Goal: Information Seeking & Learning: Learn about a topic

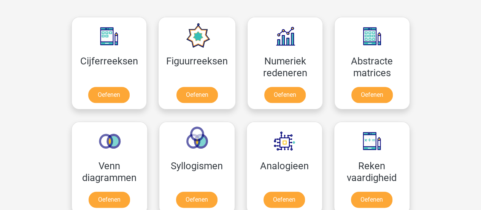
scroll to position [342, 0]
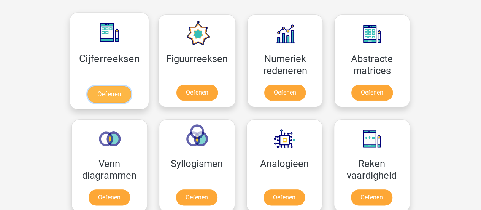
click at [118, 91] on link "Oefenen" at bounding box center [108, 94] width 43 height 17
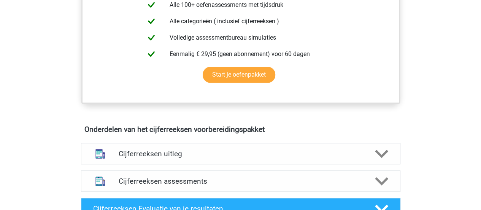
scroll to position [380, 0]
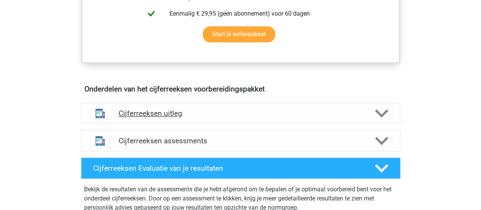
click at [379, 117] on polygon at bounding box center [381, 113] width 13 height 8
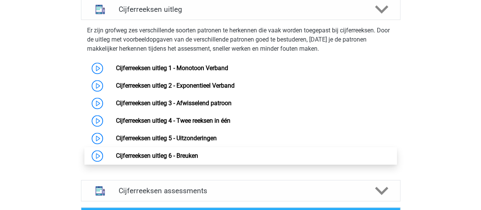
scroll to position [494, 0]
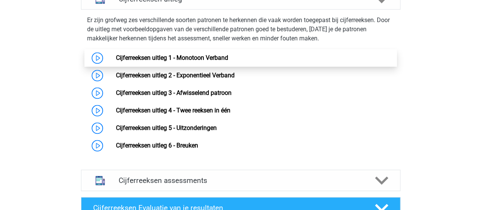
click at [116, 61] on link "Cijferreeksen uitleg 1 - Monotoon Verband" at bounding box center [172, 57] width 112 height 7
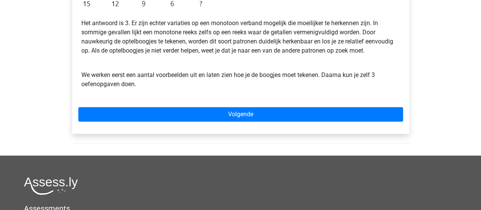
scroll to position [266, 0]
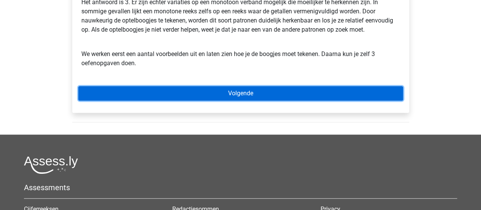
click at [212, 94] on link "Volgende" at bounding box center [240, 93] width 325 height 14
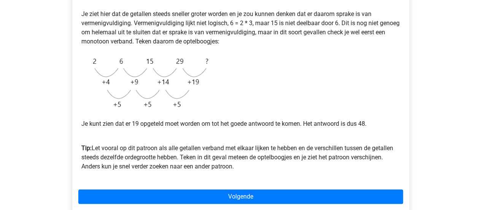
scroll to position [190, 0]
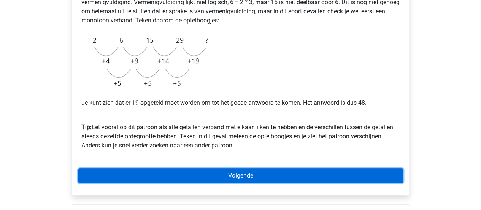
click at [263, 180] on link "Volgende" at bounding box center [240, 175] width 325 height 14
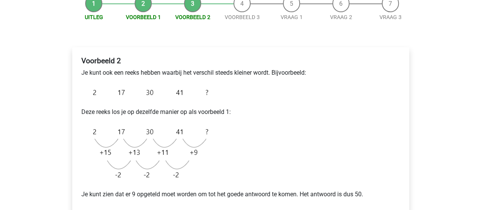
scroll to position [114, 0]
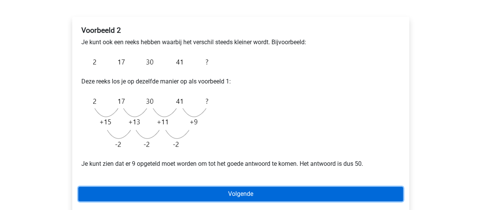
click at [241, 196] on link "Volgende" at bounding box center [240, 193] width 325 height 14
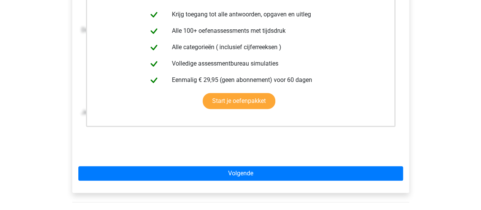
scroll to position [228, 0]
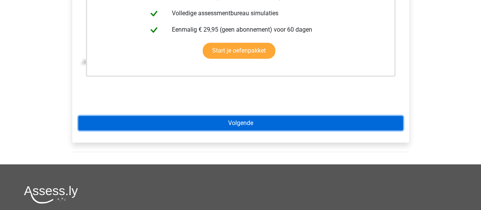
click at [226, 127] on link "Volgende" at bounding box center [240, 123] width 325 height 14
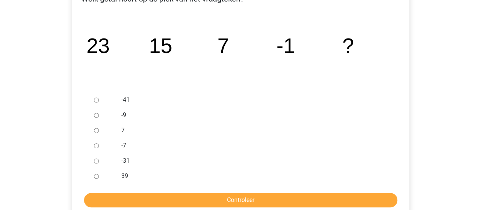
scroll to position [152, 0]
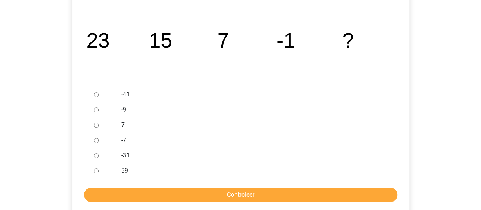
click at [98, 111] on input "-9" at bounding box center [96, 109] width 5 height 5
radio input "true"
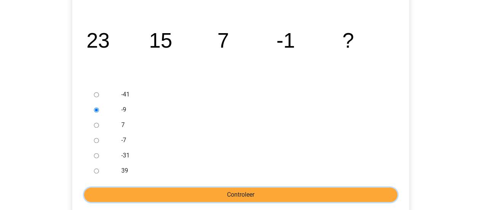
click at [209, 194] on input "Controleer" at bounding box center [240, 194] width 313 height 14
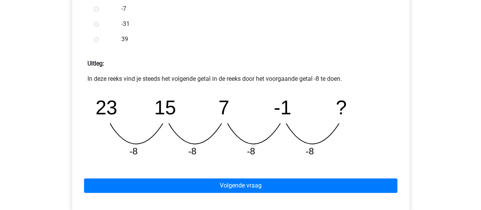
scroll to position [304, 0]
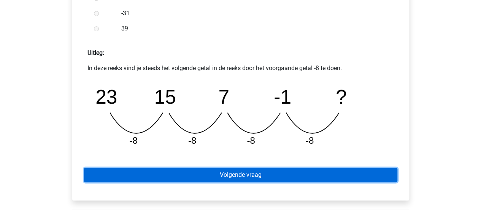
click at [213, 175] on link "Volgende vraag" at bounding box center [240, 174] width 313 height 14
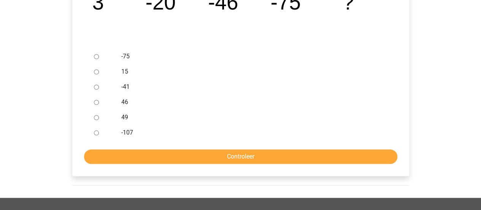
scroll to position [152, 0]
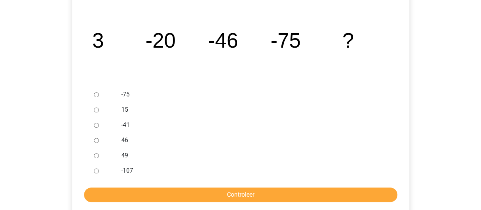
click at [94, 171] on input "-107" at bounding box center [96, 170] width 5 height 5
radio input "true"
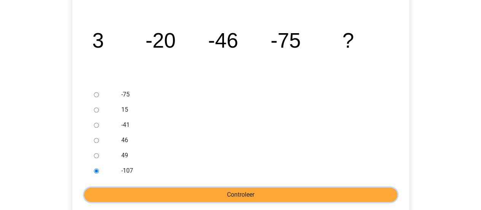
click at [132, 191] on input "Controleer" at bounding box center [240, 194] width 313 height 14
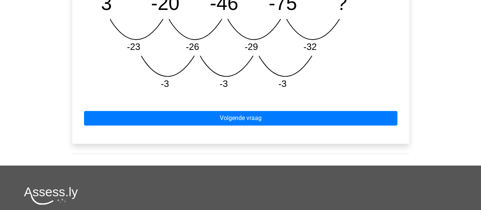
scroll to position [418, 0]
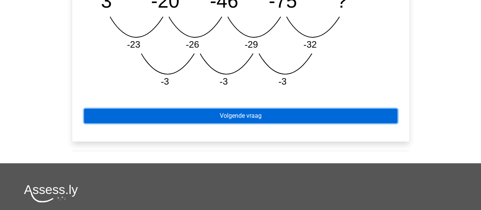
click at [193, 122] on link "Volgende vraag" at bounding box center [240, 115] width 313 height 14
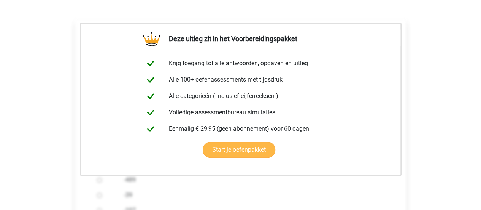
scroll to position [190, 0]
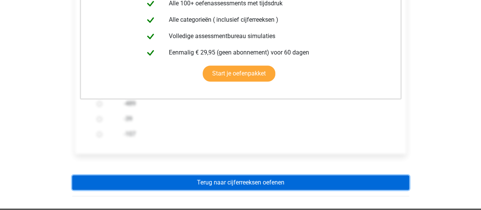
click at [232, 183] on link "Terug naar cijferreeksen oefenen" at bounding box center [240, 182] width 337 height 14
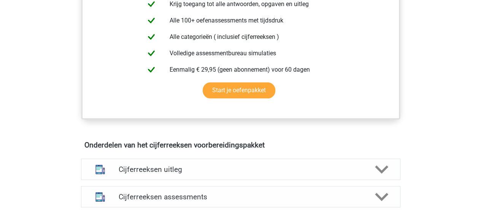
scroll to position [418, 0]
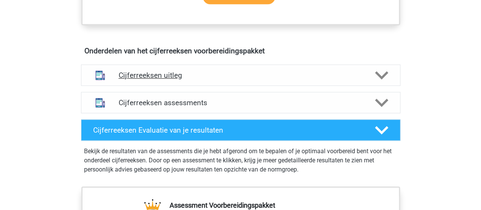
click at [381, 79] on polygon at bounding box center [381, 75] width 13 height 8
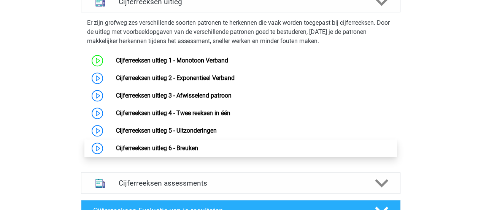
scroll to position [494, 0]
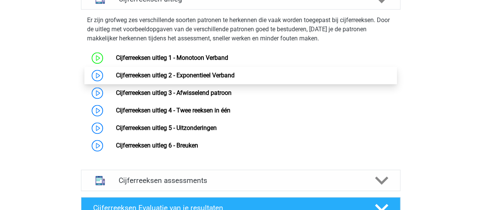
click at [138, 79] on link "Cijferreeksen uitleg 2 - Exponentieel Verband" at bounding box center [175, 74] width 119 height 7
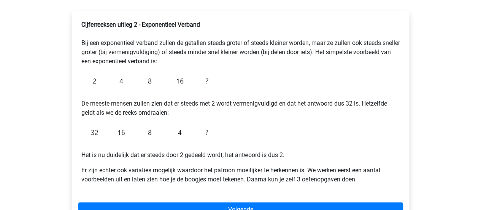
scroll to position [152, 0]
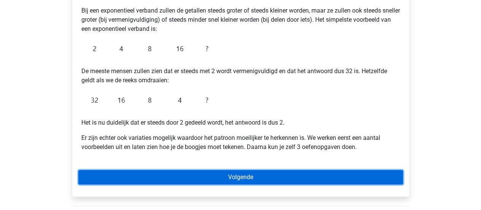
click at [167, 178] on link "Volgende" at bounding box center [240, 177] width 325 height 14
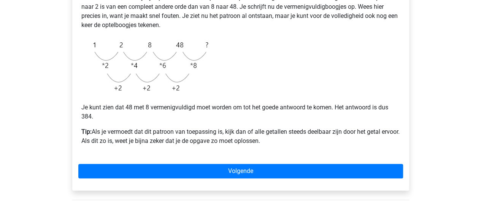
scroll to position [190, 0]
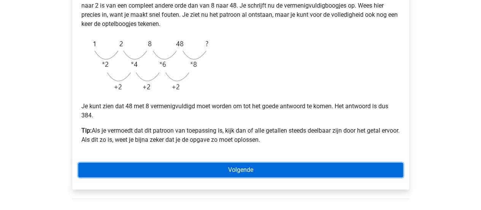
click at [232, 172] on link "Volgende" at bounding box center [240, 169] width 325 height 14
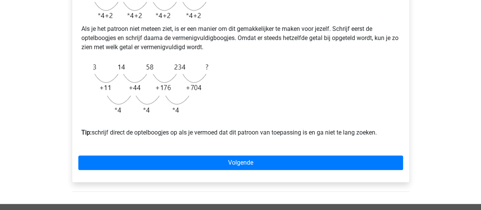
scroll to position [266, 0]
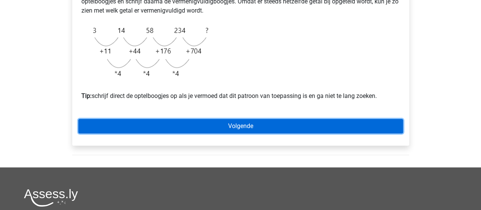
click at [212, 133] on link "Volgende" at bounding box center [240, 126] width 325 height 14
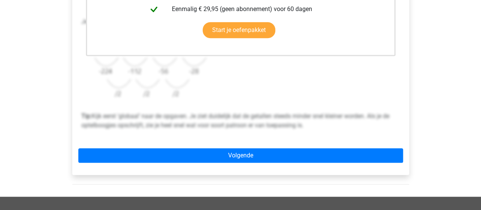
scroll to position [266, 0]
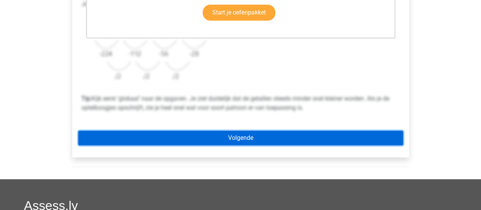
click at [211, 138] on link "Volgende" at bounding box center [240, 137] width 325 height 14
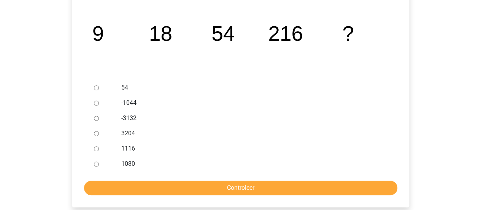
scroll to position [152, 0]
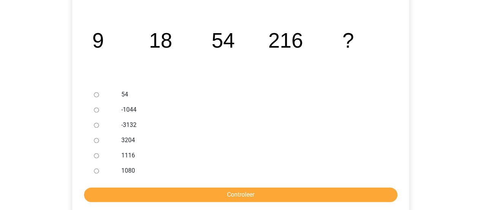
click at [97, 170] on input "1080" at bounding box center [96, 170] width 5 height 5
radio input "true"
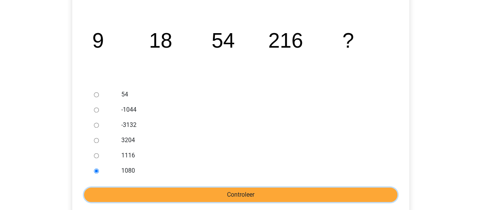
click at [126, 191] on input "Controleer" at bounding box center [240, 194] width 313 height 14
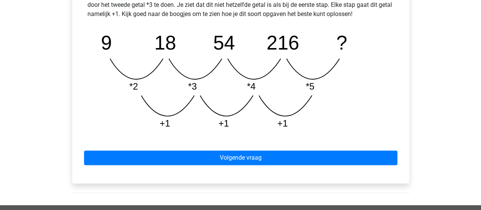
scroll to position [418, 0]
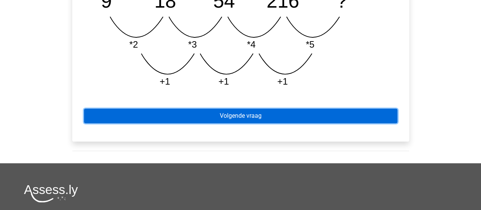
click at [183, 117] on link "Volgende vraag" at bounding box center [240, 115] width 313 height 14
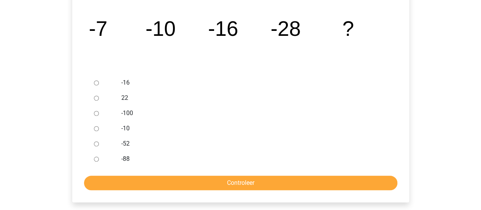
scroll to position [152, 0]
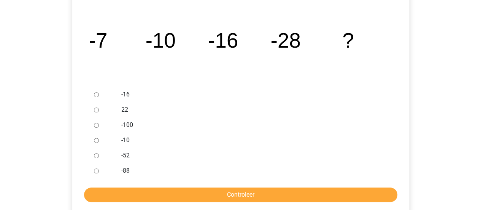
click at [94, 156] on input "-52" at bounding box center [96, 155] width 5 height 5
radio input "true"
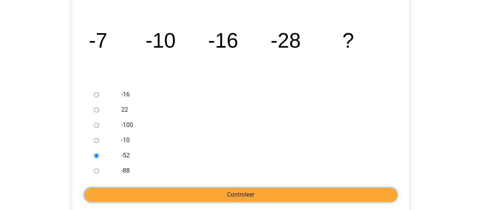
click at [140, 188] on input "Controleer" at bounding box center [240, 194] width 313 height 14
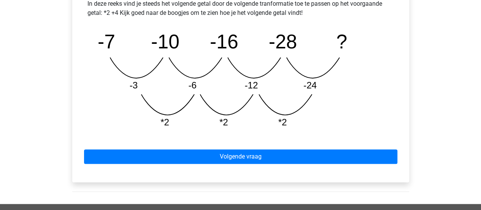
scroll to position [380, 0]
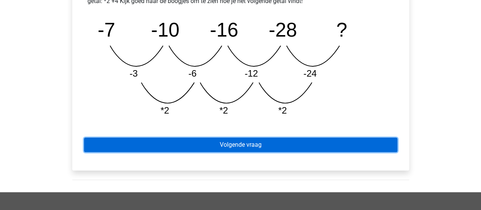
click at [229, 145] on link "Volgende vraag" at bounding box center [240, 144] width 313 height 14
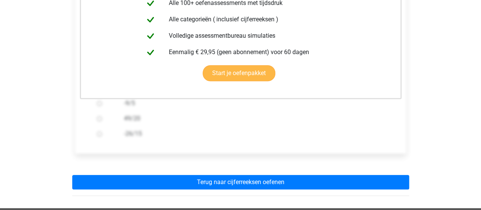
scroll to position [228, 0]
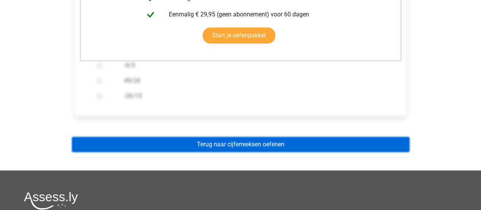
click at [227, 143] on link "Terug naar cijferreeksen oefenen" at bounding box center [240, 144] width 337 height 14
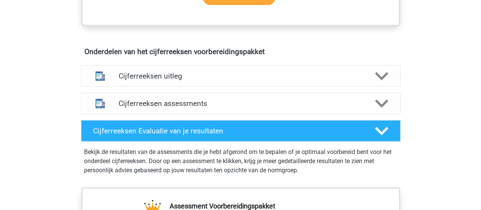
scroll to position [418, 0]
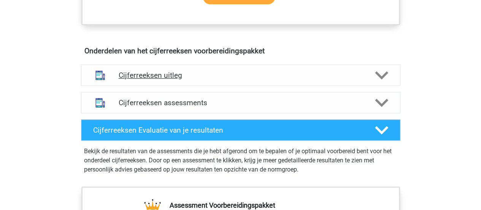
click at [379, 79] on polygon at bounding box center [381, 75] width 13 height 8
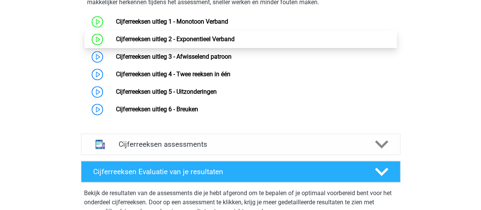
scroll to position [532, 0]
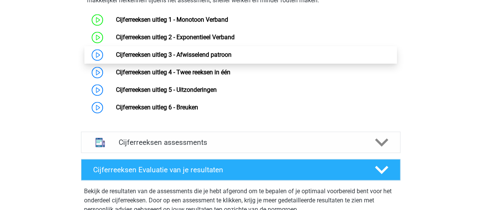
click at [118, 58] on link "Cijferreeksen uitleg 3 - Afwisselend patroon" at bounding box center [174, 54] width 116 height 7
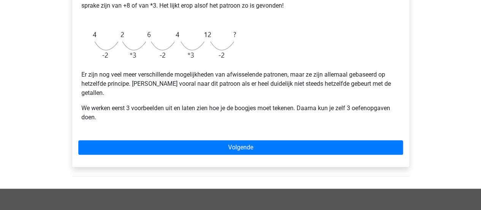
scroll to position [228, 0]
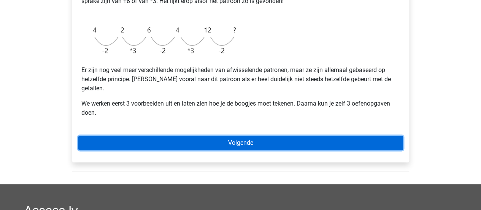
click at [243, 136] on link "Volgende" at bounding box center [240, 142] width 325 height 14
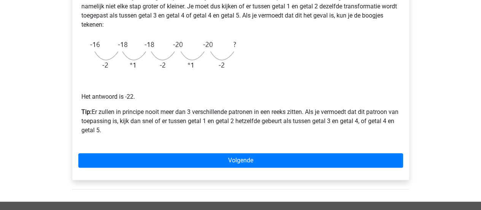
scroll to position [190, 0]
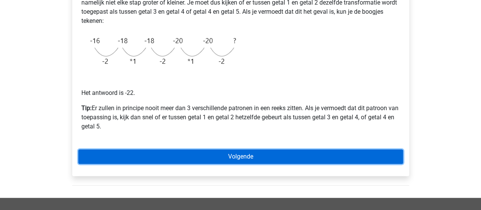
click at [258, 153] on link "Volgende" at bounding box center [240, 156] width 325 height 14
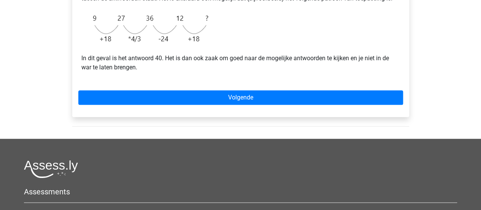
scroll to position [342, 0]
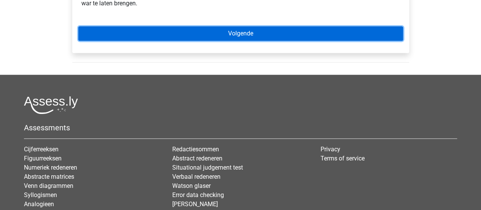
click at [214, 41] on link "Volgende" at bounding box center [240, 33] width 325 height 14
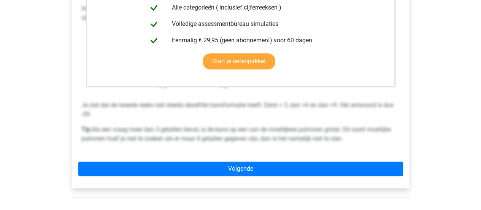
scroll to position [266, 0]
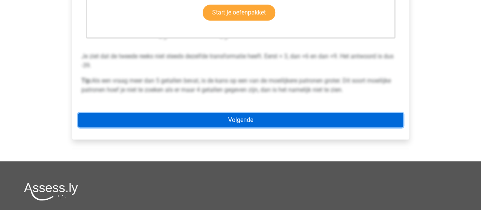
click at [265, 122] on link "Volgende" at bounding box center [240, 120] width 325 height 14
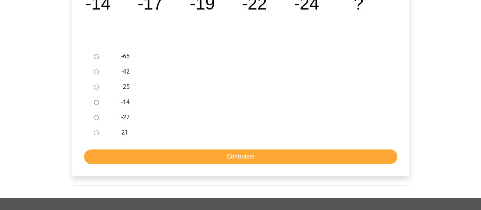
scroll to position [152, 0]
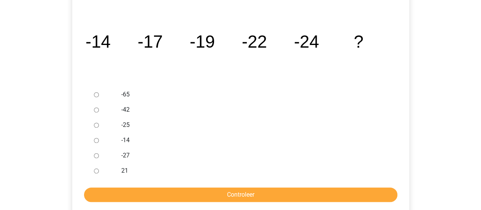
click at [94, 156] on input "-27" at bounding box center [96, 155] width 5 height 5
radio input "true"
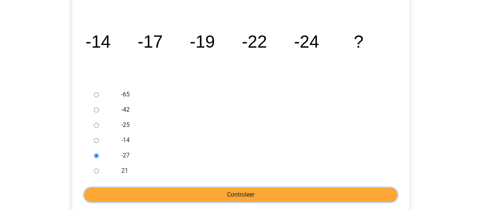
click at [129, 192] on input "Controleer" at bounding box center [240, 194] width 313 height 14
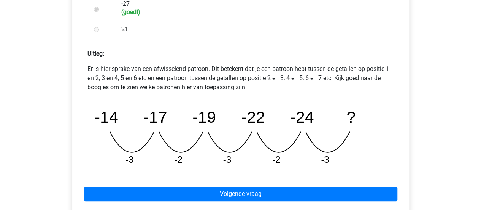
scroll to position [304, 0]
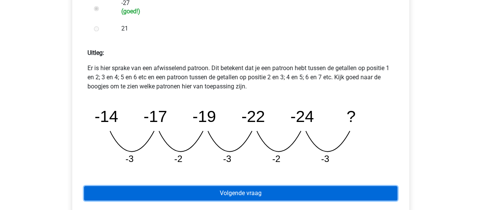
click at [183, 195] on link "Volgende vraag" at bounding box center [240, 193] width 313 height 14
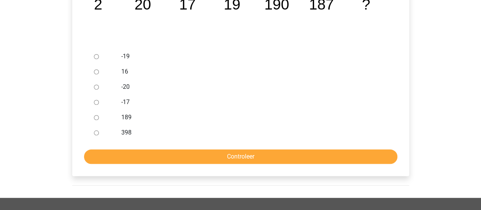
scroll to position [152, 0]
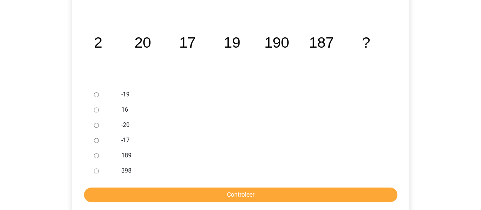
click at [96, 156] on input "189" at bounding box center [96, 155] width 5 height 5
radio input "true"
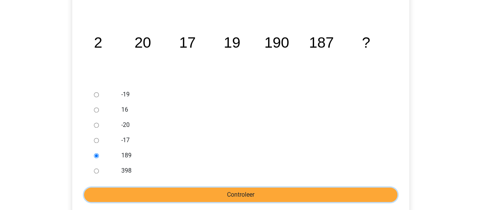
click at [119, 190] on input "Controleer" at bounding box center [240, 194] width 313 height 14
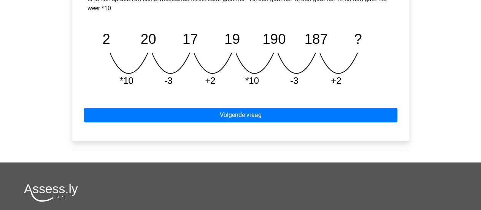
scroll to position [380, 0]
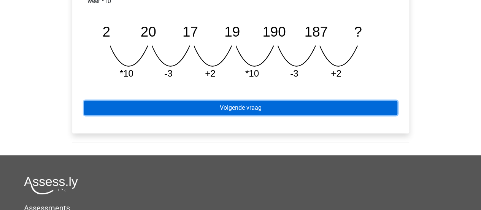
click at [275, 108] on link "Volgende vraag" at bounding box center [240, 107] width 313 height 14
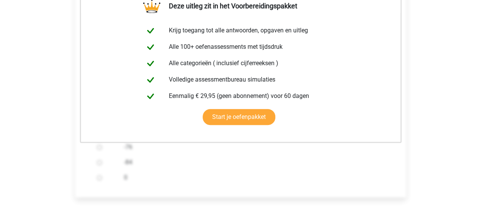
scroll to position [190, 0]
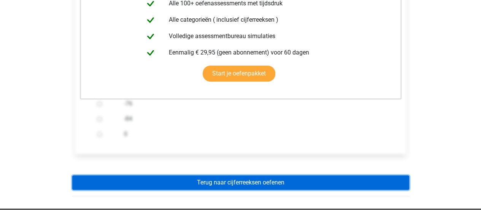
click at [221, 184] on link "Terug naar cijferreeksen oefenen" at bounding box center [240, 182] width 337 height 14
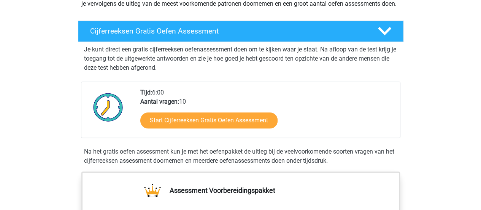
scroll to position [152, 0]
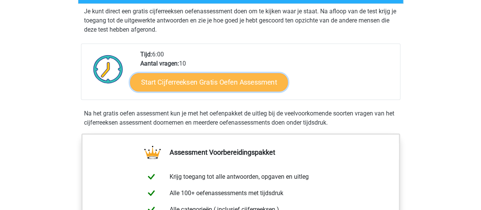
click at [213, 91] on link "Start Cijferreeksen Gratis Oefen Assessment" at bounding box center [209, 82] width 158 height 18
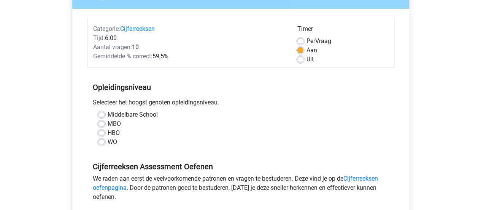
scroll to position [114, 0]
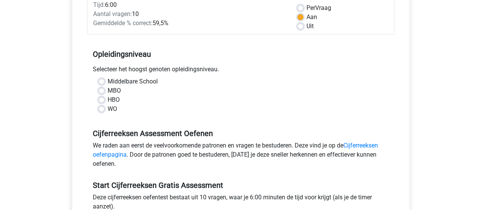
click at [108, 99] on label "HBO" at bounding box center [114, 99] width 12 height 9
click at [101, 99] on input "HBO" at bounding box center [101, 99] width 6 height 8
radio input "true"
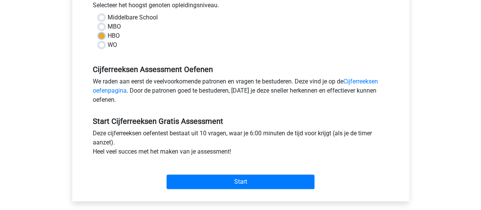
scroll to position [190, 0]
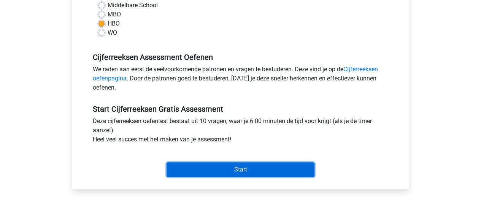
click at [253, 170] on input "Start" at bounding box center [241, 169] width 148 height 14
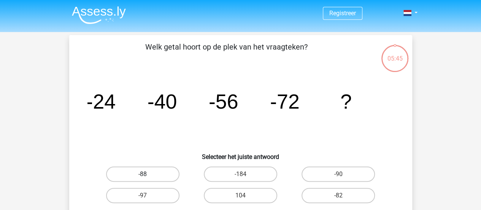
click at [161, 175] on label "-88" at bounding box center [142, 173] width 73 height 15
click at [148, 175] on input "-88" at bounding box center [145, 176] width 5 height 5
radio input "true"
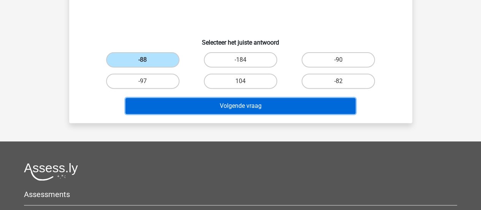
click at [205, 105] on button "Volgende vraag" at bounding box center [241, 106] width 230 height 16
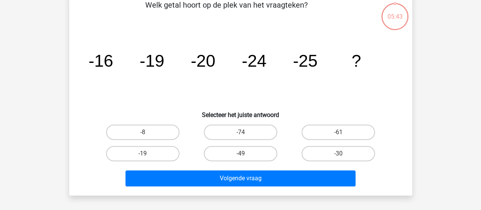
scroll to position [35, 0]
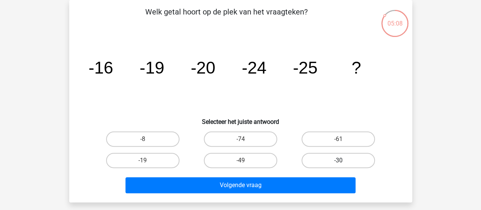
click at [348, 162] on label "-30" at bounding box center [338, 160] width 73 height 15
click at [343, 162] on input "-30" at bounding box center [340, 162] width 5 height 5
radio input "true"
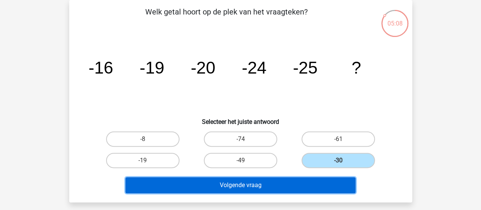
click at [221, 184] on button "Volgende vraag" at bounding box center [241, 185] width 230 height 16
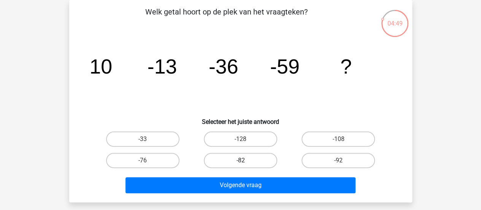
click at [242, 159] on label "-82" at bounding box center [240, 160] width 73 height 15
click at [242, 160] on input "-82" at bounding box center [242, 162] width 5 height 5
radio input "true"
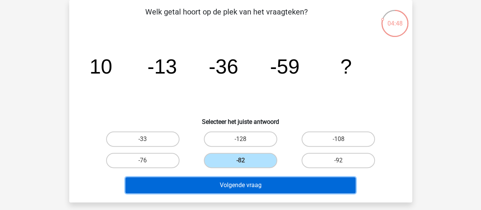
click at [237, 183] on button "Volgende vraag" at bounding box center [241, 185] width 230 height 16
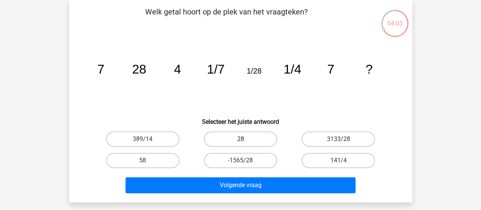
click at [245, 138] on label "28" at bounding box center [240, 138] width 73 height 15
click at [245, 139] on input "28" at bounding box center [242, 141] width 5 height 5
radio input "true"
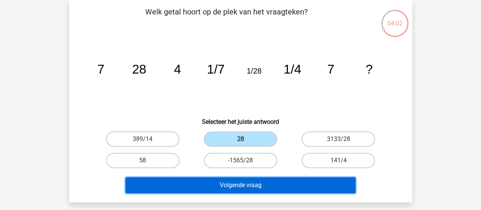
click at [246, 184] on button "Volgende vraag" at bounding box center [241, 185] width 230 height 16
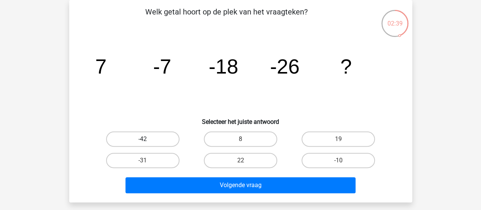
click at [167, 140] on label "-42" at bounding box center [142, 138] width 73 height 15
click at [148, 140] on input "-42" at bounding box center [145, 141] width 5 height 5
radio input "true"
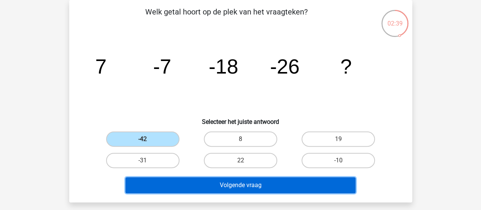
click at [180, 184] on button "Volgende vraag" at bounding box center [241, 185] width 230 height 16
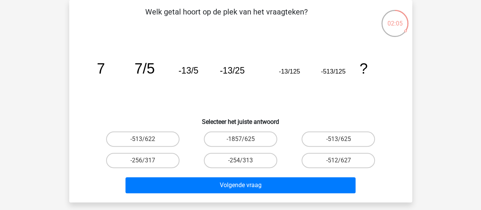
click at [143, 70] on tspan "7/5" at bounding box center [144, 68] width 20 height 16
click at [349, 142] on label "-513/625" at bounding box center [338, 138] width 73 height 15
click at [343, 142] on input "-513/625" at bounding box center [340, 141] width 5 height 5
radio input "true"
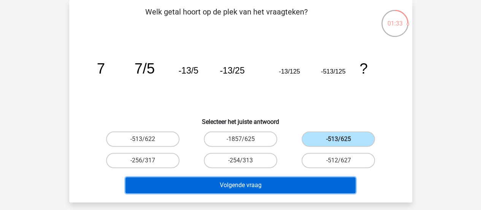
click at [290, 182] on button "Volgende vraag" at bounding box center [241, 185] width 230 height 16
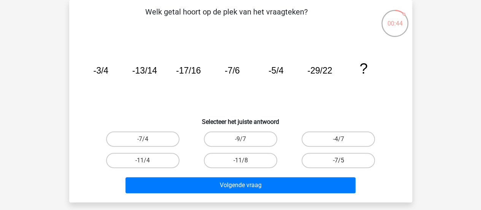
click at [349, 160] on label "-7/5" at bounding box center [338, 160] width 73 height 15
click at [343, 160] on input "-7/5" at bounding box center [340, 162] width 5 height 5
radio input "true"
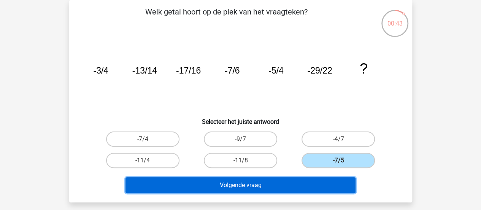
click at [254, 188] on button "Volgende vraag" at bounding box center [241, 185] width 230 height 16
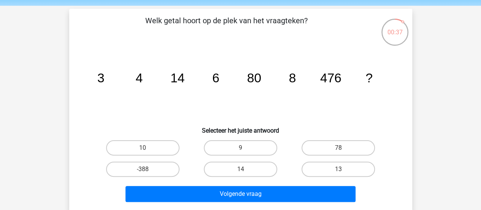
scroll to position [38, 0]
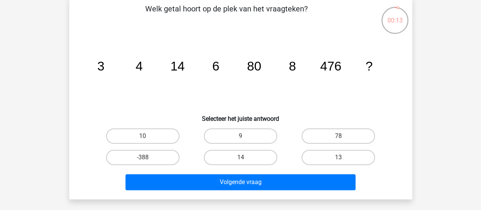
click at [343, 139] on input "78" at bounding box center [340, 138] width 5 height 5
radio input "true"
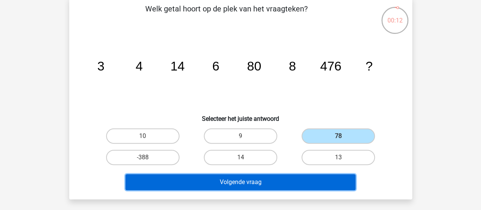
click at [250, 184] on button "Volgende vraag" at bounding box center [241, 182] width 230 height 16
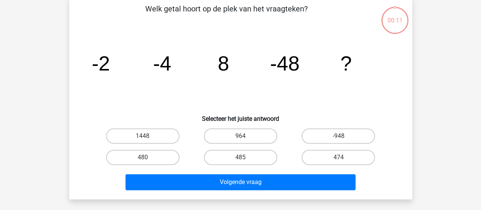
scroll to position [35, 0]
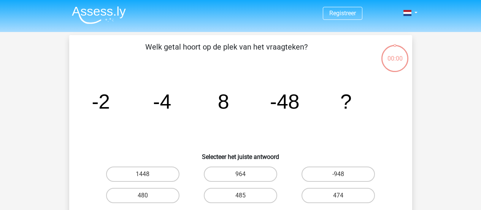
scroll to position [35, 0]
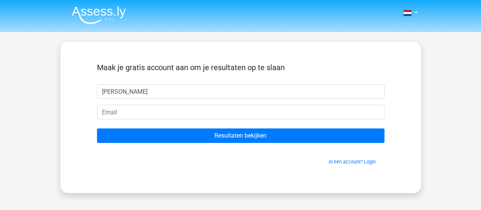
type input "[PERSON_NAME]"
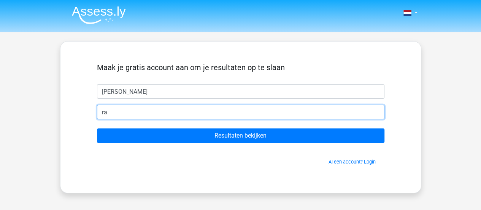
type input "r"
type input "[EMAIL_ADDRESS][DOMAIN_NAME]"
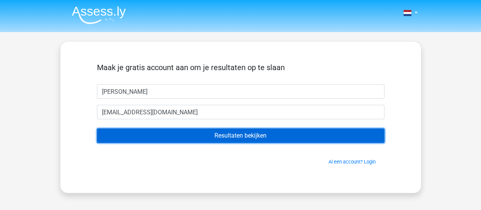
click at [214, 140] on input "Resultaten bekijken" at bounding box center [241, 135] width 288 height 14
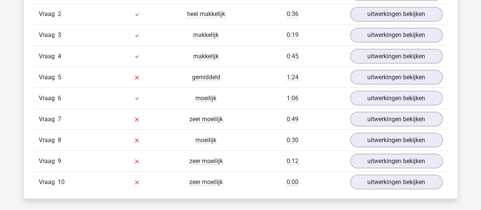
scroll to position [685, 0]
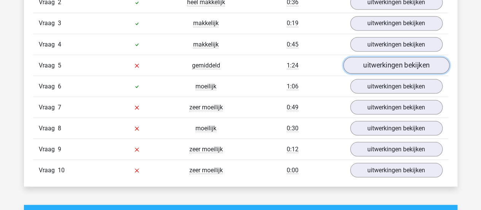
click at [391, 66] on link "uitwerkingen bekijken" at bounding box center [396, 65] width 106 height 17
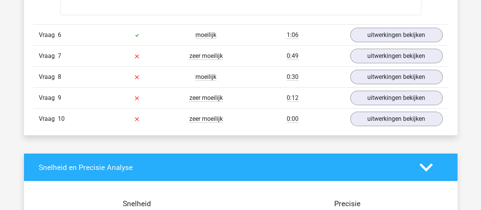
scroll to position [1217, 0]
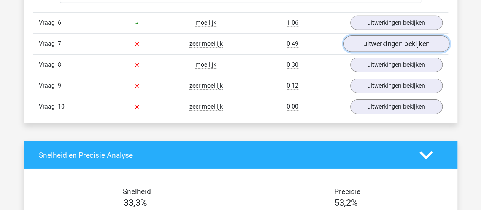
click at [417, 40] on link "uitwerkingen bekijken" at bounding box center [396, 43] width 106 height 17
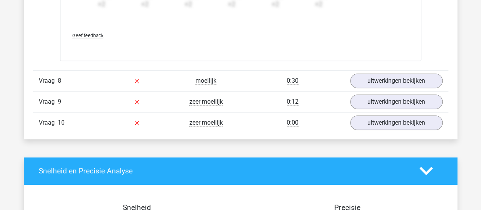
scroll to position [1673, 0]
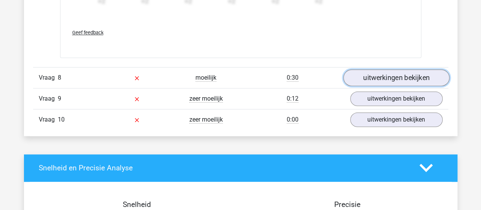
click at [363, 70] on link "uitwerkingen bekijken" at bounding box center [396, 77] width 106 height 17
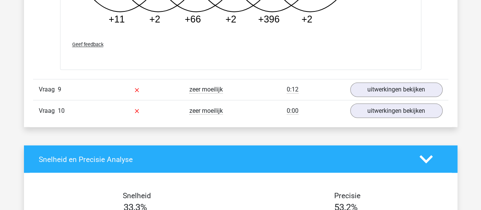
scroll to position [2130, 0]
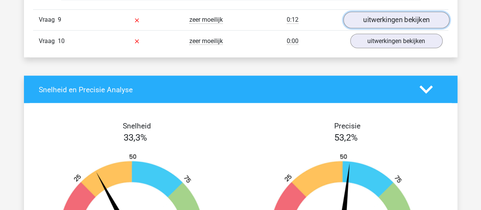
click at [385, 14] on link "uitwerkingen bekijken" at bounding box center [396, 20] width 106 height 17
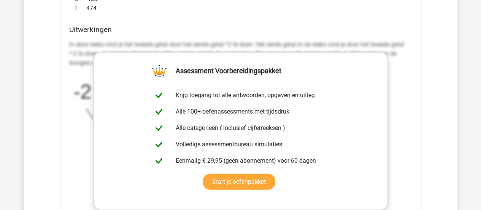
scroll to position [2472, 0]
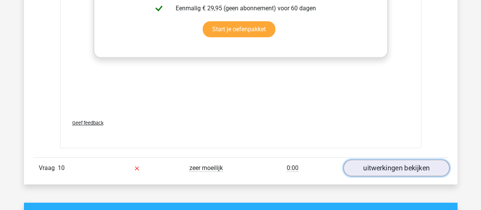
click at [383, 165] on link "uitwerkingen bekijken" at bounding box center [396, 167] width 106 height 17
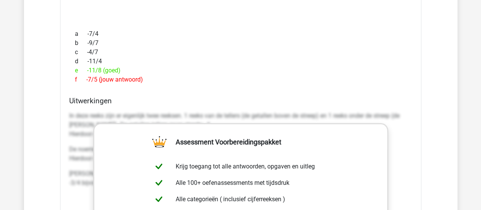
scroll to position [1255, 0]
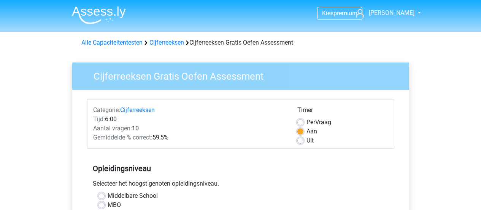
scroll to position [190, 0]
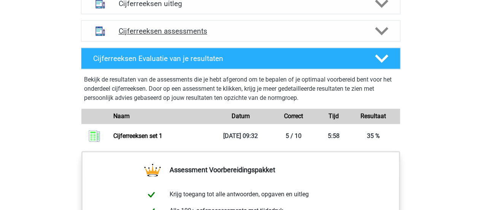
scroll to position [494, 0]
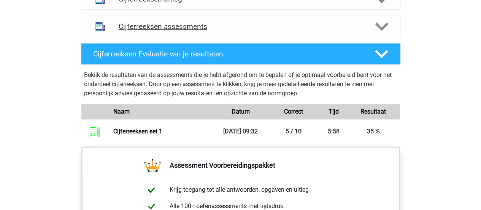
click at [157, 31] on h4 "Cijferreeksen assessments" at bounding box center [241, 26] width 244 height 9
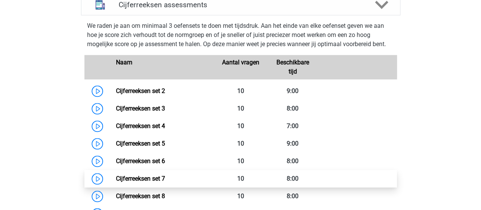
scroll to position [456, 0]
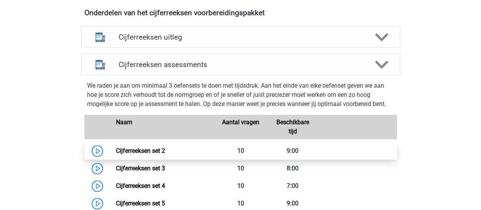
click at [116, 154] on link "Cijferreeksen set 2" at bounding box center [140, 150] width 49 height 7
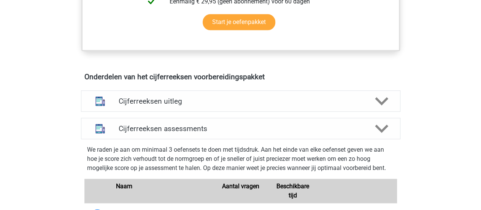
scroll to position [300, 0]
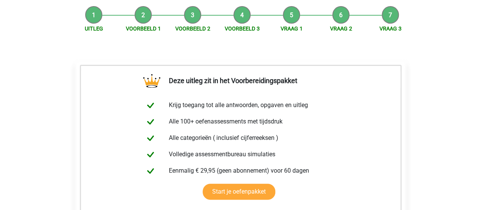
scroll to position [190, 0]
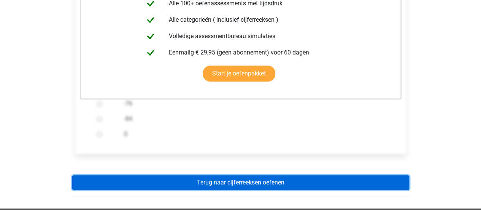
click at [212, 184] on link "Terug naar cijferreeksen oefenen" at bounding box center [240, 182] width 337 height 14
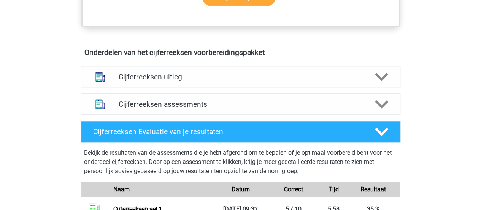
scroll to position [494, 0]
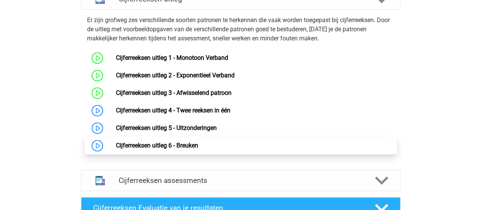
click at [149, 149] on link "Cijferreeksen uitleg 6 - Breuken" at bounding box center [157, 144] width 82 height 7
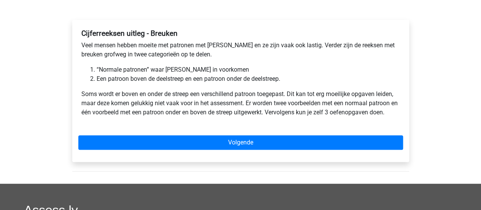
scroll to position [114, 0]
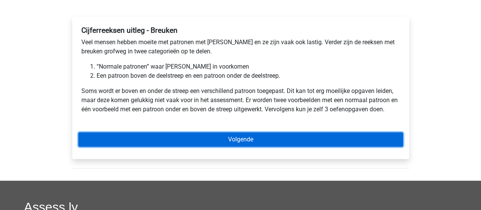
click at [185, 141] on link "Volgende" at bounding box center [240, 139] width 325 height 14
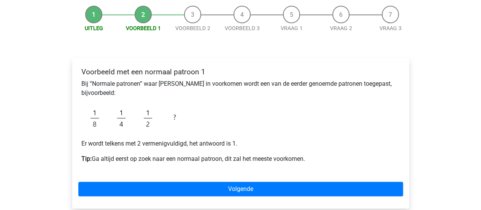
scroll to position [76, 0]
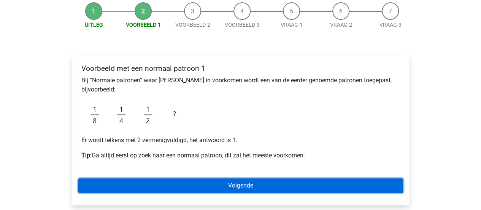
click at [225, 187] on link "Volgende" at bounding box center [240, 185] width 325 height 14
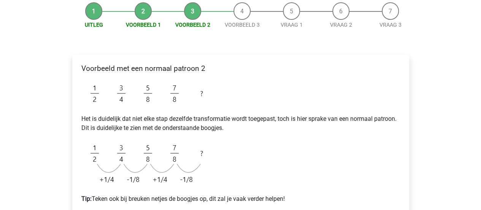
scroll to position [114, 0]
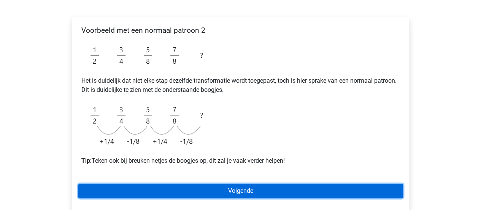
click at [240, 192] on link "Volgende" at bounding box center [240, 190] width 325 height 14
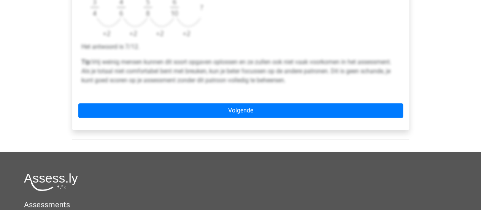
scroll to position [380, 0]
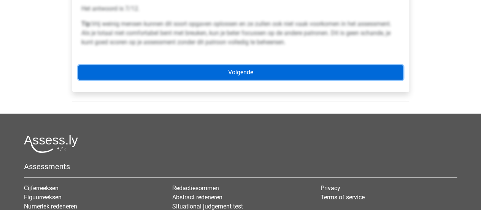
click at [256, 73] on link "Volgende" at bounding box center [240, 72] width 325 height 14
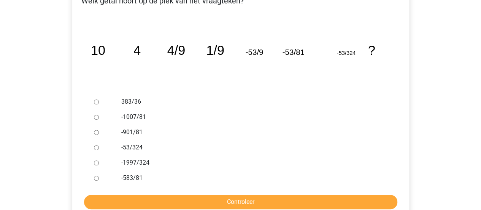
scroll to position [152, 0]
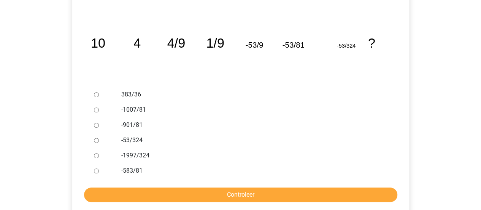
click at [95, 140] on input "-53/324" at bounding box center [96, 140] width 5 height 5
radio input "true"
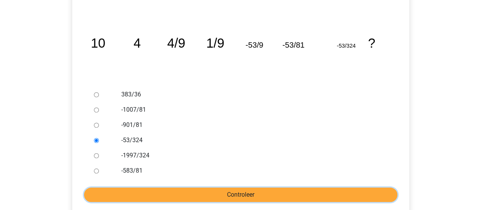
click at [116, 193] on input "Controleer" at bounding box center [240, 194] width 313 height 14
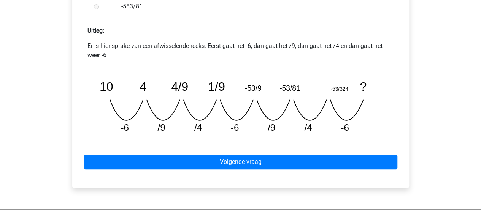
scroll to position [304, 0]
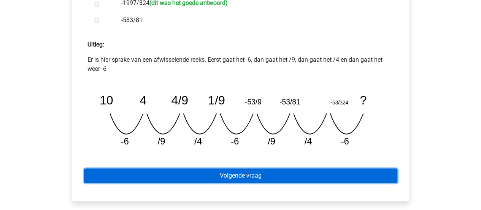
click at [172, 178] on link "Volgende vraag" at bounding box center [240, 175] width 313 height 14
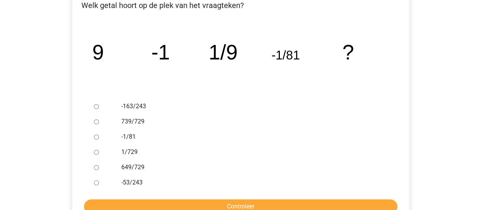
scroll to position [152, 0]
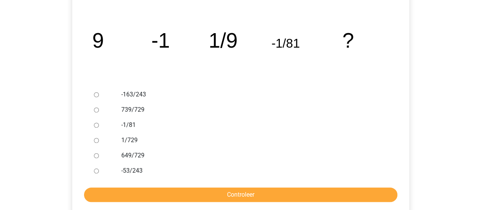
click at [98, 141] on input "1/729" at bounding box center [96, 140] width 5 height 5
radio input "true"
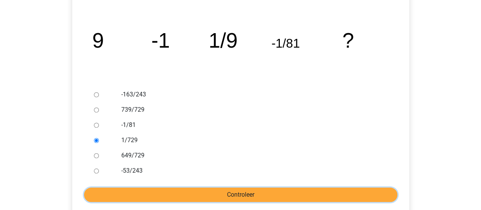
click at [155, 195] on input "Controleer" at bounding box center [240, 194] width 313 height 14
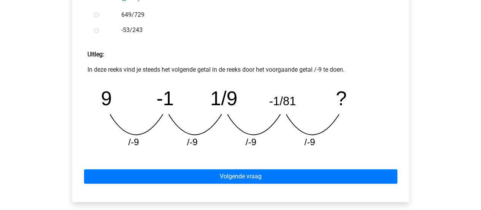
scroll to position [304, 0]
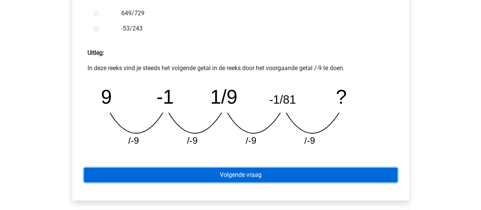
click at [240, 180] on link "Volgende vraag" at bounding box center [240, 174] width 313 height 14
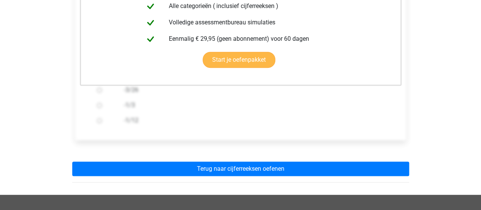
scroll to position [228, 0]
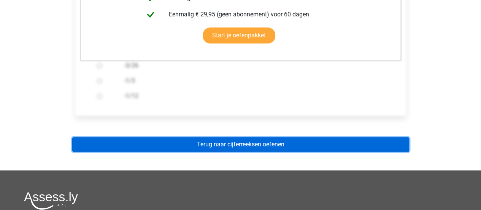
click at [195, 145] on link "Terug naar cijferreeksen oefenen" at bounding box center [240, 144] width 337 height 14
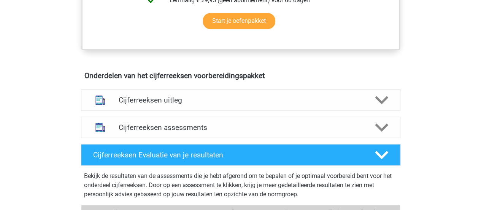
scroll to position [456, 0]
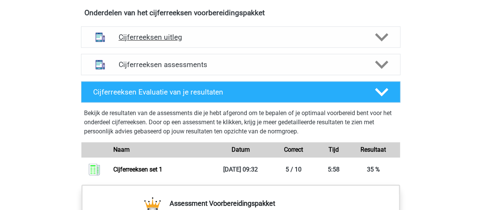
click at [196, 48] on div "Cijferreeksen uitleg" at bounding box center [240, 36] width 319 height 21
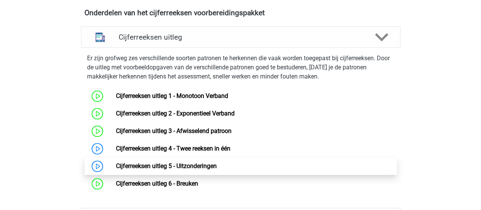
click at [155, 169] on link "Cijferreeksen uitleg 5 - Uitzonderingen" at bounding box center [166, 165] width 101 height 7
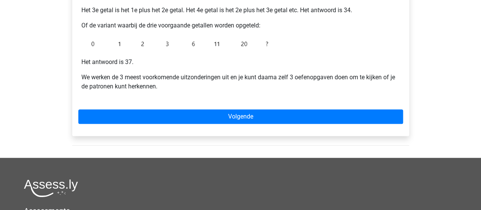
scroll to position [228, 0]
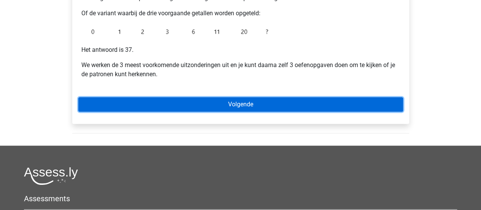
click at [268, 104] on link "Volgende" at bounding box center [240, 104] width 325 height 14
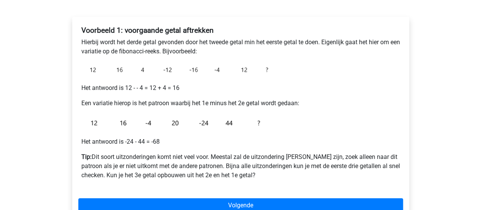
scroll to position [152, 0]
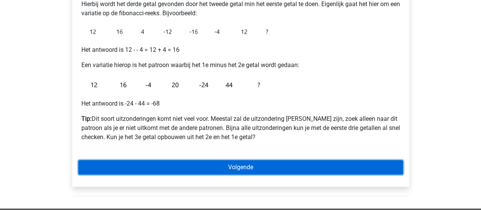
click at [139, 168] on link "Volgende" at bounding box center [240, 167] width 325 height 14
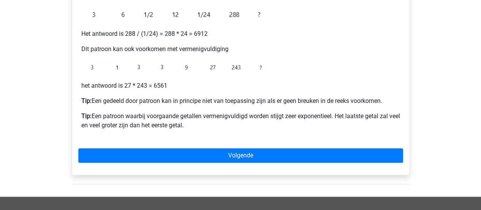
scroll to position [228, 0]
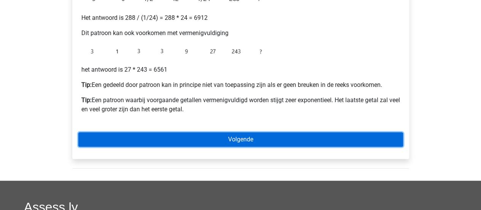
click at [253, 142] on link "Volgende" at bounding box center [240, 139] width 325 height 14
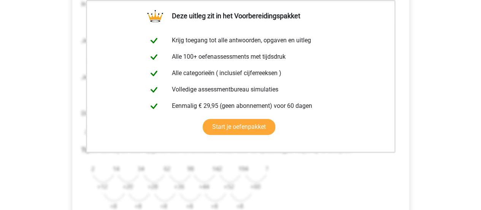
scroll to position [304, 0]
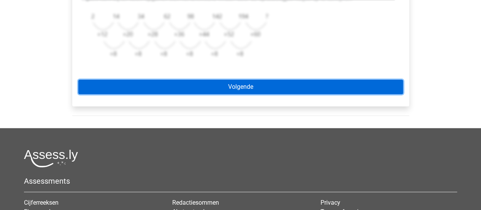
click at [197, 88] on link "Volgende" at bounding box center [240, 86] width 325 height 14
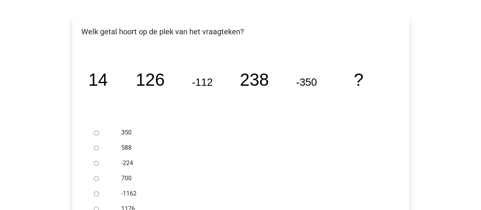
scroll to position [152, 0]
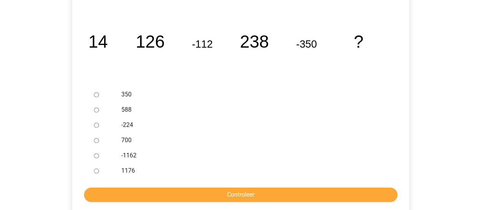
click at [95, 110] on input "588" at bounding box center [96, 109] width 5 height 5
radio input "true"
drag, startPoint x: 124, startPoint y: 179, endPoint x: 126, endPoint y: 193, distance: 14.1
click at [125, 189] on form "350 588 -224 700 -1162 1176 Controleer" at bounding box center [240, 144] width 325 height 115
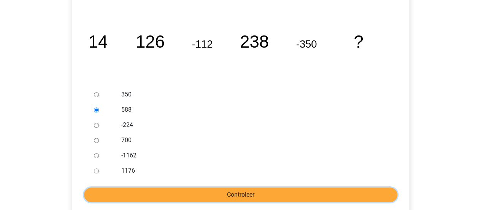
click at [125, 193] on input "Controleer" at bounding box center [240, 194] width 313 height 14
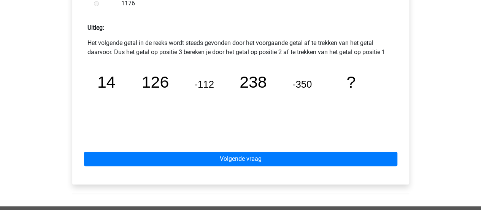
scroll to position [342, 0]
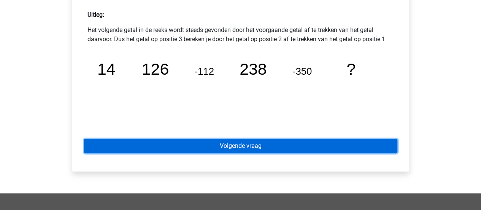
click at [184, 147] on link "Volgende vraag" at bounding box center [240, 145] width 313 height 14
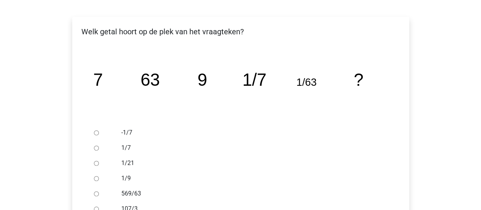
scroll to position [152, 0]
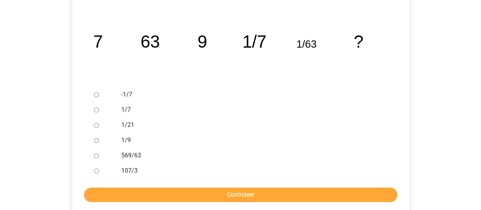
click at [94, 142] on input "1/9" at bounding box center [96, 140] width 5 height 5
radio input "true"
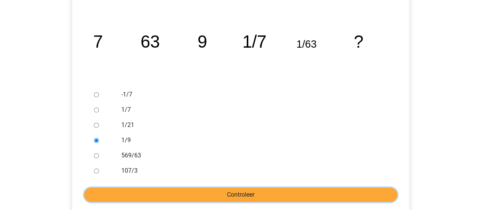
click at [125, 191] on input "Controleer" at bounding box center [240, 194] width 313 height 14
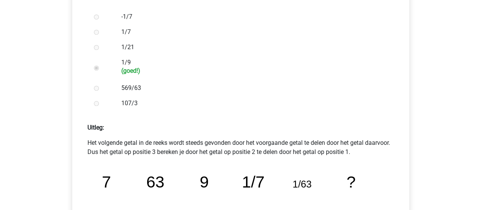
scroll to position [304, 0]
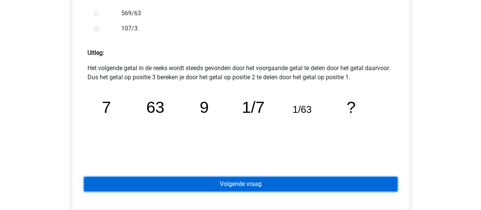
click at [183, 185] on link "Volgende vraag" at bounding box center [240, 183] width 313 height 14
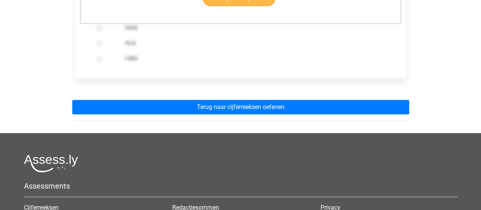
scroll to position [266, 0]
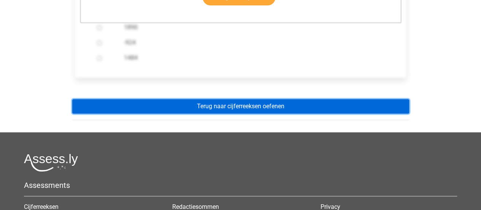
click at [216, 103] on link "Terug naar cijferreeksen oefenen" at bounding box center [240, 106] width 337 height 14
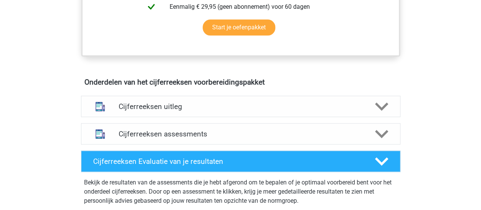
scroll to position [342, 0]
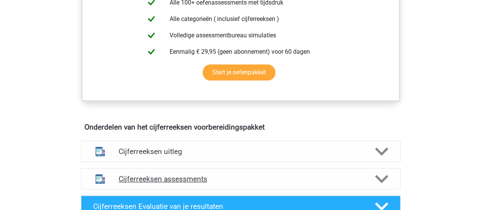
click at [166, 183] on h4 "Cijferreeksen assessments" at bounding box center [241, 178] width 244 height 9
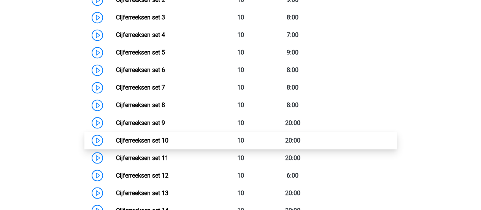
scroll to position [608, 0]
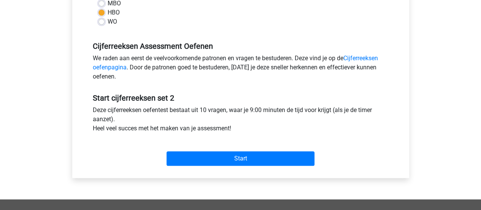
scroll to position [266, 0]
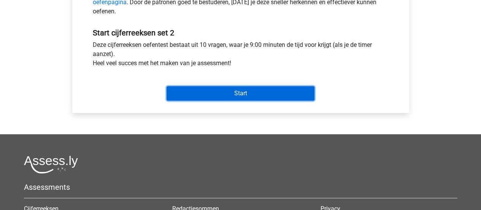
click at [241, 93] on input "Start" at bounding box center [241, 93] width 148 height 14
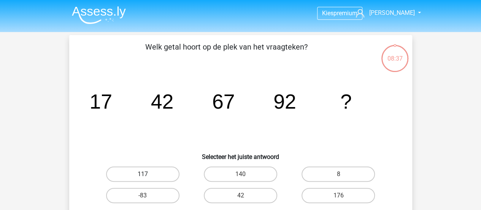
click at [131, 176] on label "117" at bounding box center [142, 173] width 73 height 15
click at [143, 176] on input "117" at bounding box center [145, 176] width 5 height 5
radio input "true"
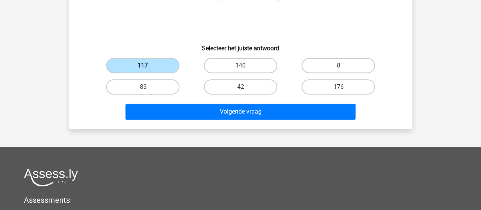
scroll to position [114, 0]
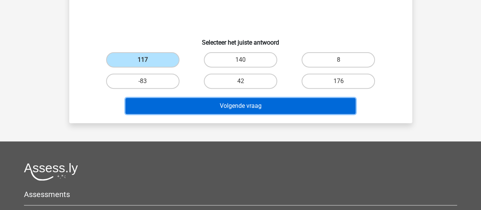
click at [248, 104] on button "Volgende vraag" at bounding box center [241, 106] width 230 height 16
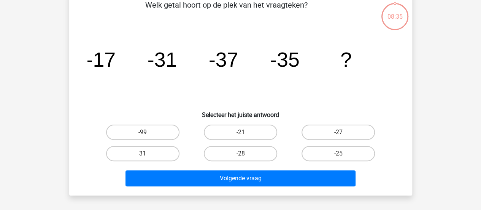
scroll to position [35, 0]
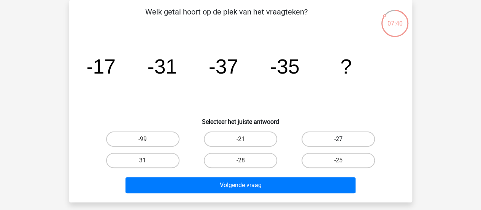
click at [344, 140] on label "-27" at bounding box center [338, 138] width 73 height 15
click at [343, 140] on input "-27" at bounding box center [340, 141] width 5 height 5
radio input "true"
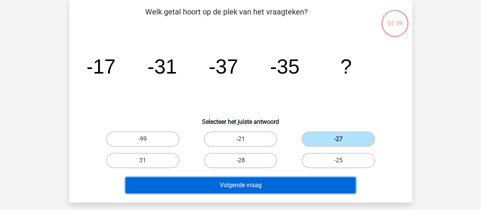
click at [254, 182] on button "Volgende vraag" at bounding box center [241, 185] width 230 height 16
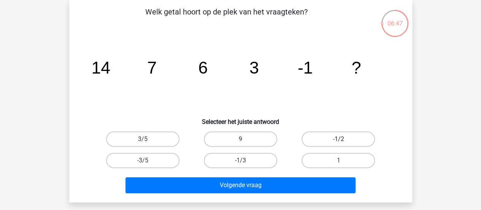
click at [361, 139] on label "-1/2" at bounding box center [338, 138] width 73 height 15
click at [343, 139] on input "-1/2" at bounding box center [340, 141] width 5 height 5
radio input "true"
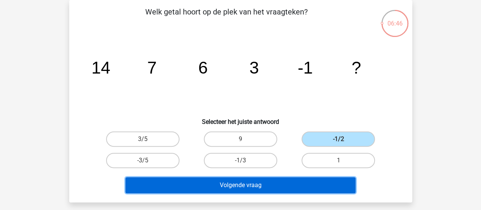
click at [240, 187] on button "Volgende vraag" at bounding box center [241, 185] width 230 height 16
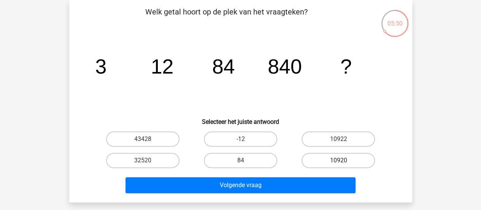
click at [335, 160] on label "10920" at bounding box center [338, 160] width 73 height 15
click at [338, 160] on input "10920" at bounding box center [340, 162] width 5 height 5
radio input "true"
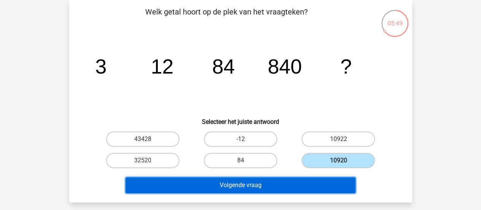
click at [256, 187] on button "Volgende vraag" at bounding box center [241, 185] width 230 height 16
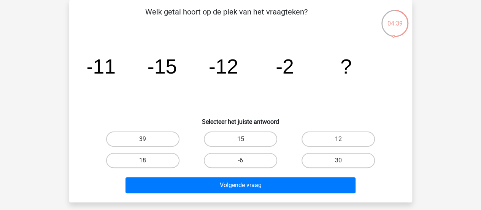
click at [245, 158] on label "-6" at bounding box center [240, 160] width 73 height 15
click at [245, 160] on input "-6" at bounding box center [242, 162] width 5 height 5
radio input "true"
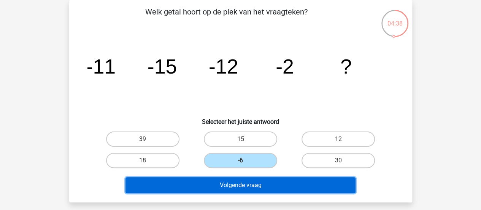
click at [244, 188] on button "Volgende vraag" at bounding box center [241, 185] width 230 height 16
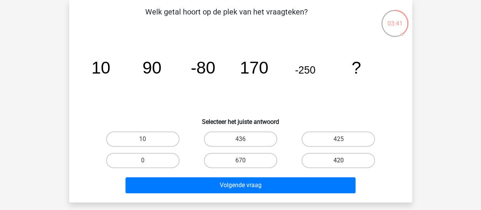
click at [359, 160] on label "420" at bounding box center [338, 160] width 73 height 15
click at [343, 160] on input "420" at bounding box center [340, 162] width 5 height 5
radio input "true"
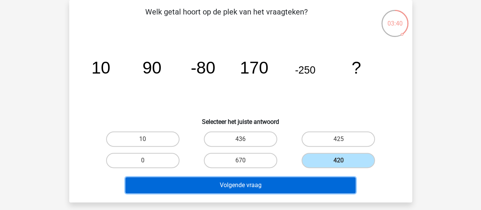
click at [212, 186] on button "Volgende vraag" at bounding box center [241, 185] width 230 height 16
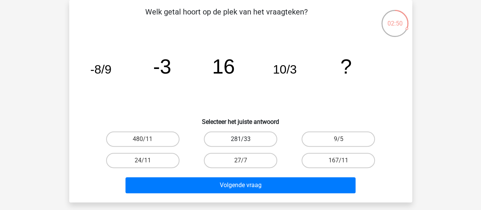
click at [251, 137] on label "281/33" at bounding box center [240, 138] width 73 height 15
click at [245, 139] on input "281/33" at bounding box center [242, 141] width 5 height 5
radio input "true"
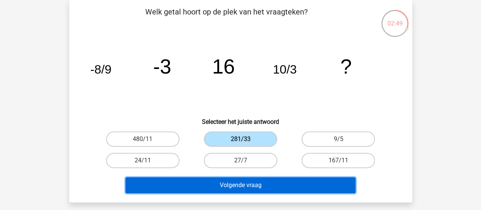
click at [228, 184] on button "Volgende vraag" at bounding box center [241, 185] width 230 height 16
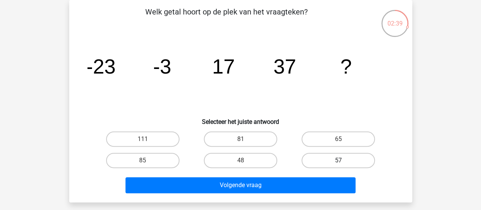
click at [326, 161] on label "57" at bounding box center [338, 160] width 73 height 15
click at [338, 161] on input "57" at bounding box center [340, 162] width 5 height 5
radio input "true"
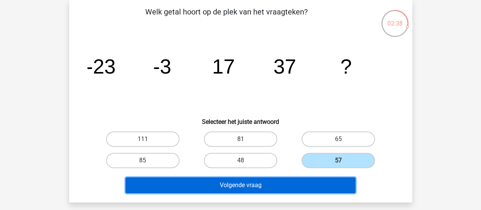
click at [255, 190] on button "Volgende vraag" at bounding box center [241, 185] width 230 height 16
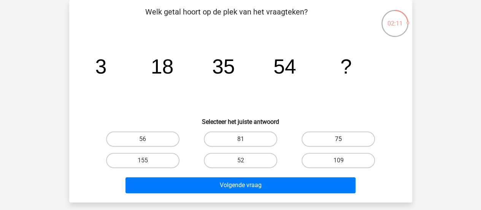
click at [333, 131] on label "75" at bounding box center [338, 138] width 73 height 15
click at [338, 139] on input "75" at bounding box center [340, 141] width 5 height 5
radio input "true"
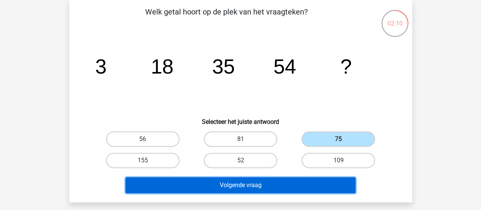
click at [257, 180] on button "Volgende vraag" at bounding box center [241, 185] width 230 height 16
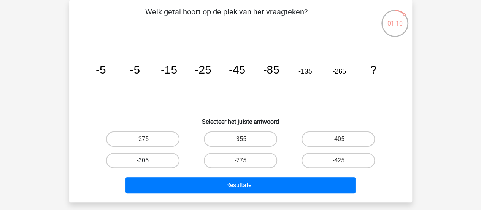
click at [140, 161] on label "-305" at bounding box center [142, 160] width 73 height 15
click at [143, 161] on input "-305" at bounding box center [145, 162] width 5 height 5
radio input "true"
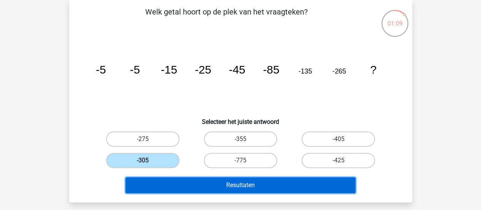
click at [161, 187] on button "Resultaten" at bounding box center [241, 185] width 230 height 16
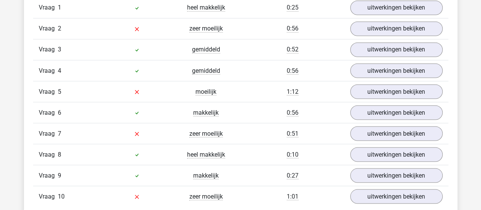
scroll to position [647, 0]
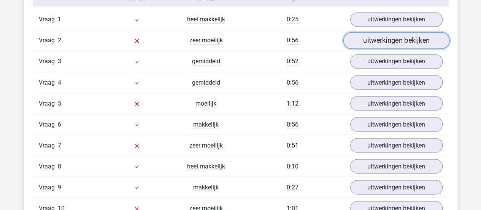
click at [426, 38] on link "uitwerkingen bekijken" at bounding box center [396, 40] width 106 height 17
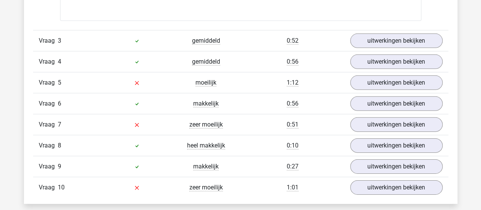
scroll to position [1141, 0]
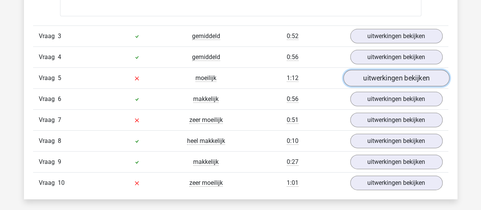
click at [386, 76] on link "uitwerkingen bekijken" at bounding box center [396, 78] width 106 height 17
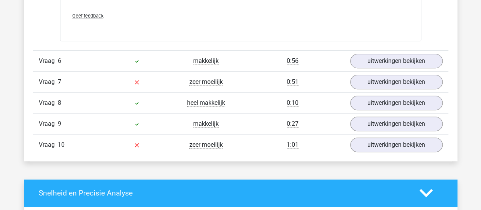
scroll to position [1662, 0]
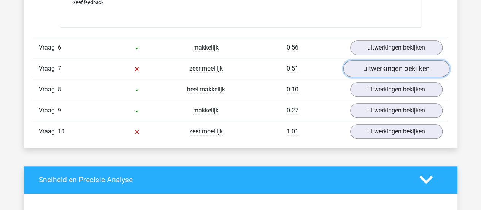
click at [364, 64] on link "uitwerkingen bekijken" at bounding box center [396, 68] width 106 height 17
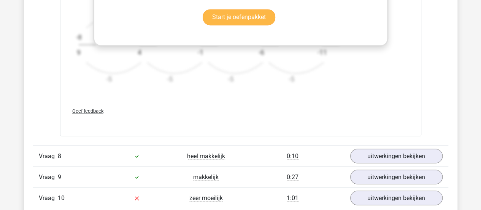
scroll to position [2118, 0]
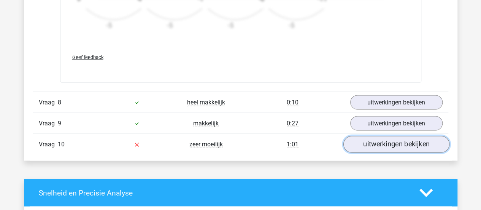
click at [389, 141] on link "uitwerkingen bekijken" at bounding box center [396, 144] width 106 height 17
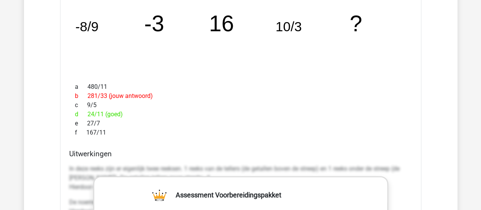
scroll to position [1776, 0]
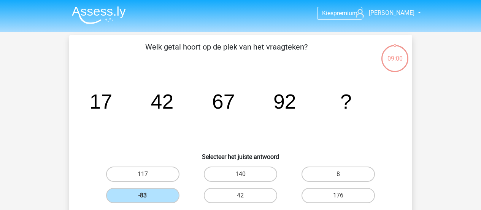
scroll to position [35, 0]
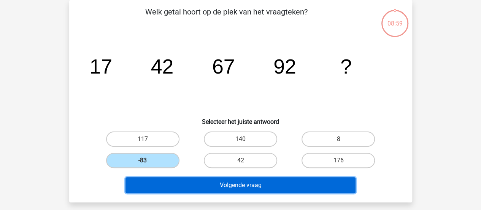
click at [225, 185] on button "Volgende vraag" at bounding box center [241, 185] width 230 height 16
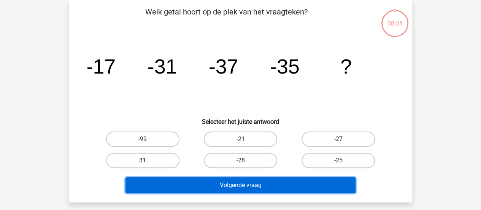
click at [227, 182] on button "Volgende vraag" at bounding box center [241, 185] width 230 height 16
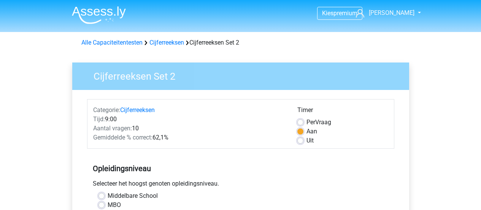
scroll to position [266, 0]
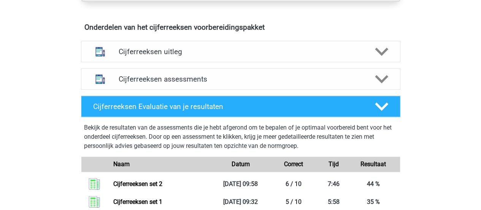
scroll to position [380, 0]
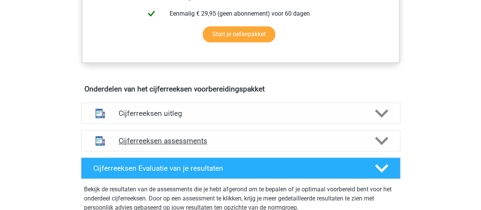
click at [380, 145] on polygon at bounding box center [381, 140] width 13 height 8
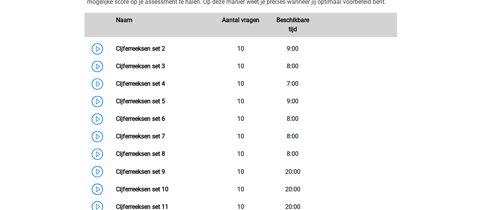
scroll to position [494, 0]
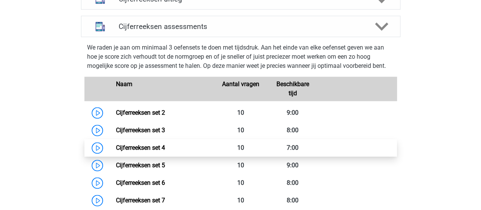
click at [136, 151] on link "Cijferreeksen set 4" at bounding box center [140, 147] width 49 height 7
